Goal: Navigation & Orientation: Find specific page/section

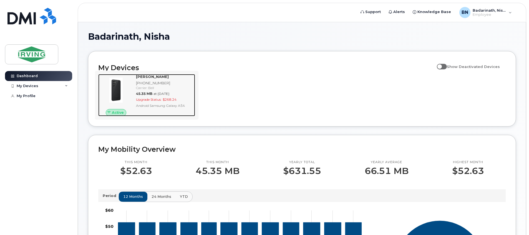
click at [154, 83] on div "[PHONE_NUMBER]" at bounding box center [164, 83] width 57 height 5
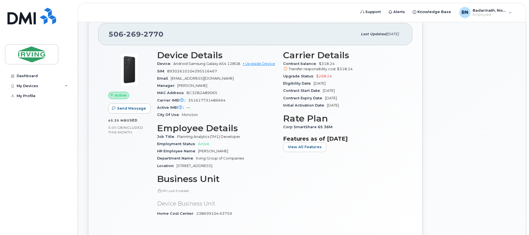
scroll to position [56, 0]
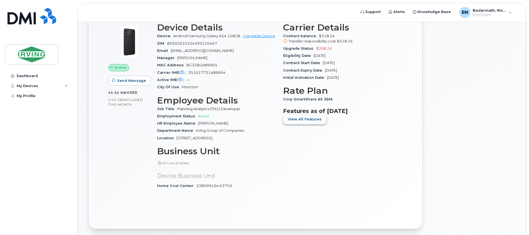
click at [306, 119] on span "View All Features" at bounding box center [305, 119] width 34 height 5
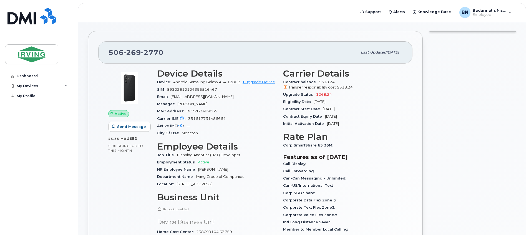
scroll to position [0, 0]
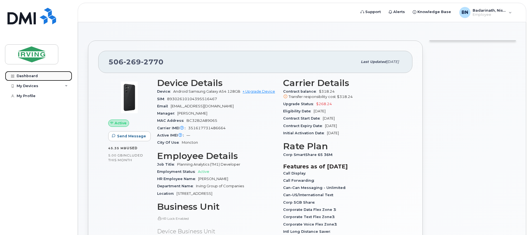
click at [29, 76] on div "Dashboard" at bounding box center [27, 76] width 21 height 4
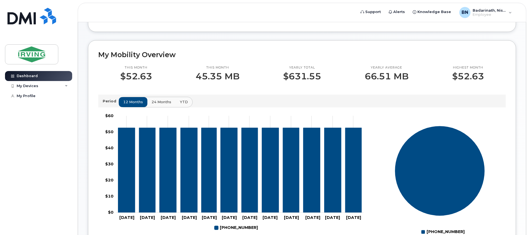
scroll to position [139, 0]
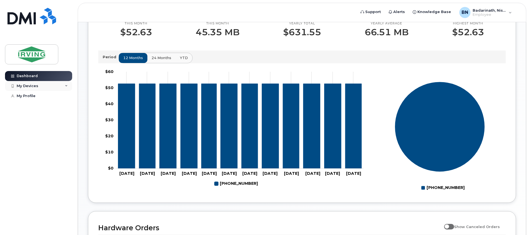
click at [34, 89] on div "My Devices" at bounding box center [38, 86] width 67 height 10
